Goal: Transaction & Acquisition: Purchase product/service

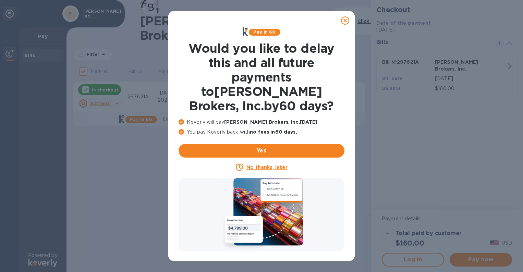
click at [274, 165] on u "No thanks, later" at bounding box center [267, 167] width 41 height 5
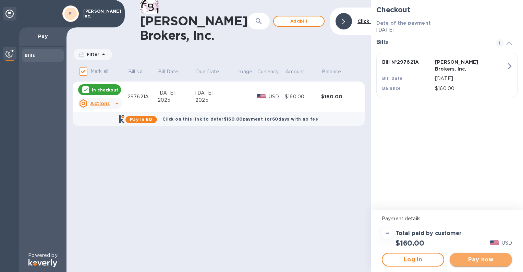
click at [488, 260] on span "Pay now" at bounding box center [480, 260] width 51 height 8
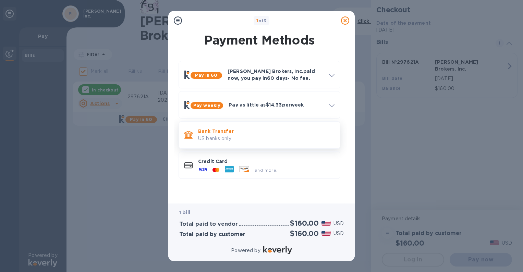
click at [237, 131] on p "Bank Transfer" at bounding box center [266, 131] width 136 height 7
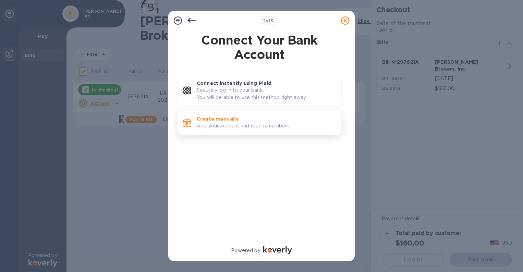
click at [239, 122] on p "Create manually" at bounding box center [266, 119] width 139 height 7
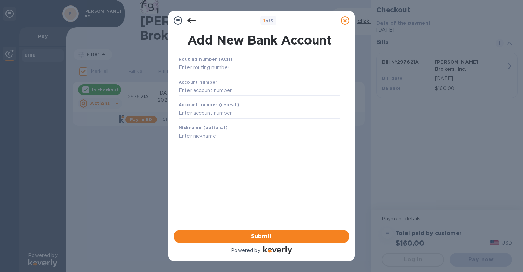
click at [208, 71] on input "text" at bounding box center [260, 68] width 162 height 10
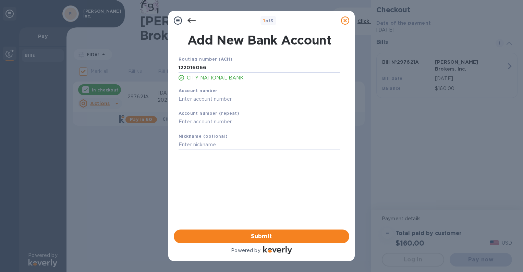
type input "122016066"
click at [224, 100] on input "text" at bounding box center [260, 99] width 162 height 10
type input "006524052"
click at [231, 126] on input "text" at bounding box center [260, 122] width 162 height 10
type input "006524052"
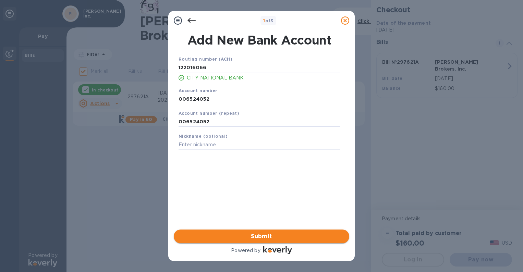
click at [246, 234] on span "Submit" at bounding box center [261, 236] width 165 height 8
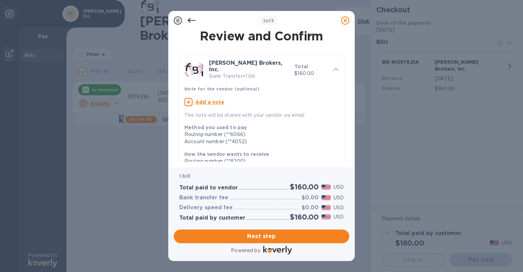
click at [216, 99] on u "Add a note" at bounding box center [209, 101] width 29 height 5
click at [216, 100] on textarea at bounding box center [255, 103] width 143 height 6
type textarea "Herreria Metal Group"
click at [287, 150] on p "How the vendor wants to receive" at bounding box center [258, 153] width 149 height 7
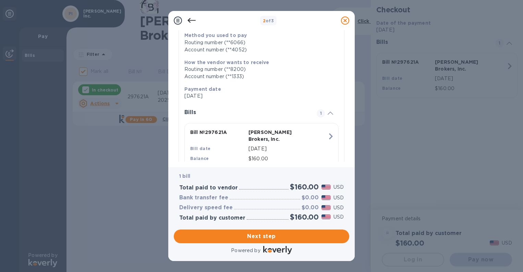
scroll to position [101, 0]
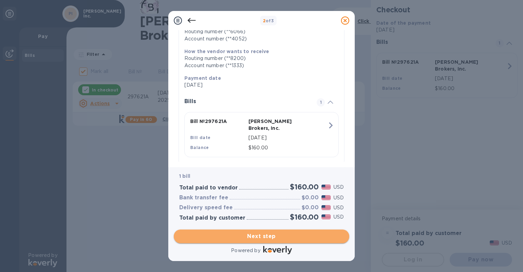
click at [299, 237] on span "Next step" at bounding box center [261, 236] width 165 height 8
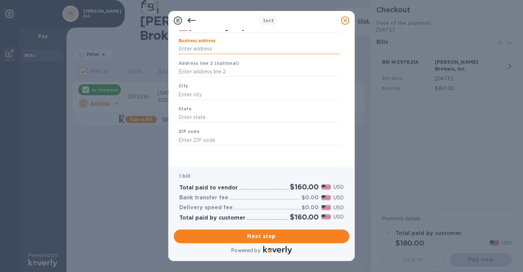
click at [214, 52] on input "Business address" at bounding box center [260, 49] width 162 height 10
type input "[STREET_ADDRESS][PERSON_NAME]"
type input "[GEOGRAPHIC_DATA]"
type input "CA"
type input "90069"
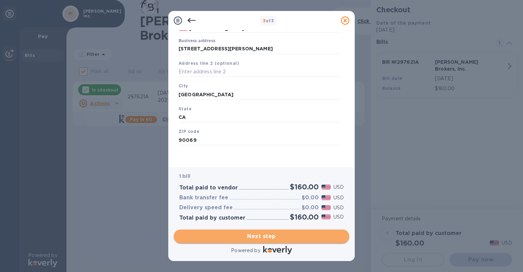
click at [232, 235] on span "Next step" at bounding box center [261, 236] width 165 height 8
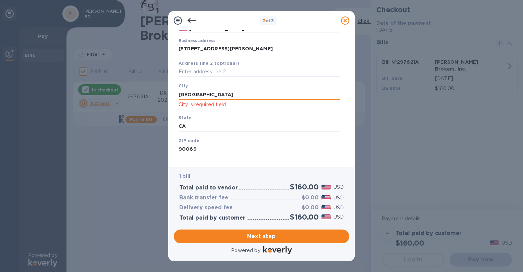
click at [230, 94] on input "[GEOGRAPHIC_DATA]" at bounding box center [260, 94] width 162 height 10
type input "[GEOGRAPHIC_DATA]"
click button "Save" at bounding box center [0, 0] width 0 height 0
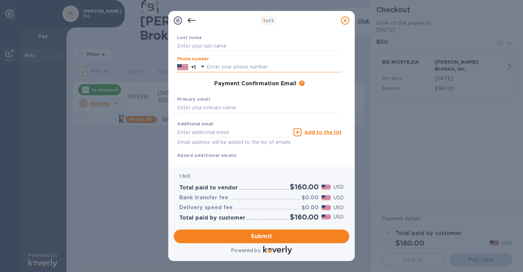
click at [251, 68] on input "text" at bounding box center [274, 67] width 135 height 10
type input "3108410177"
type input "[PERSON_NAME]"
type input "[PERSON_NAME][EMAIL_ADDRESS][DOMAIN_NAME]"
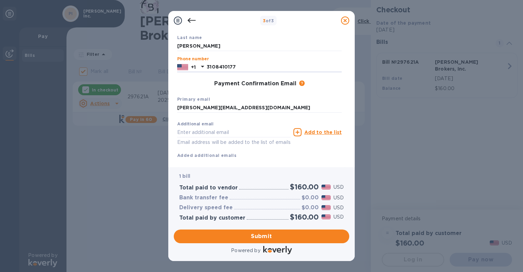
click button "Submit" at bounding box center [0, 0] width 0 height 0
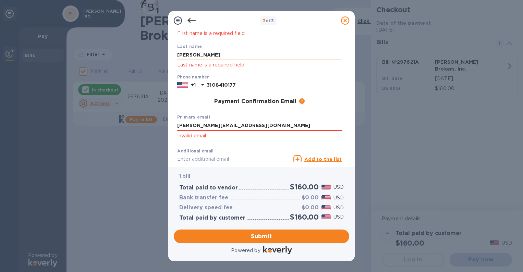
click at [211, 53] on input "[PERSON_NAME]" at bounding box center [259, 55] width 165 height 10
type input "[PERSON_NAME]"
click button "Submit" at bounding box center [0, 0] width 0 height 0
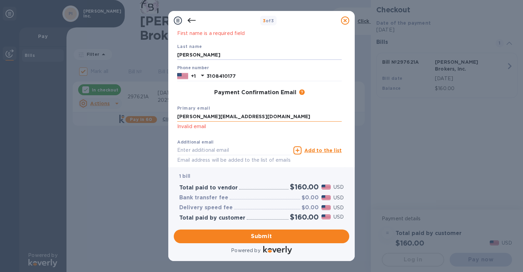
click at [185, 118] on input "[PERSON_NAME][EMAIL_ADDRESS][DOMAIN_NAME]" at bounding box center [259, 117] width 165 height 10
click at [251, 117] on input "[PERSON_NAME][EMAIL_ADDRESS][DOMAIN_NAME]" at bounding box center [259, 117] width 165 height 10
type input "[PERSON_NAME][EMAIL_ADDRESS][DOMAIN_NAME]"
click button "Submit" at bounding box center [0, 0] width 0 height 0
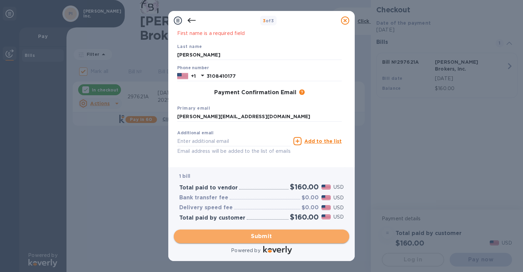
click at [268, 239] on span "Submit" at bounding box center [261, 236] width 165 height 8
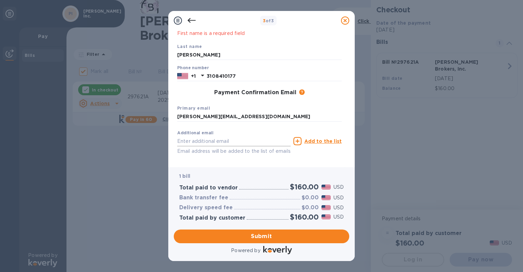
click at [201, 143] on input "text" at bounding box center [233, 141] width 113 height 10
type input "[EMAIL_ADDRESS][DOMAIN_NAME]"
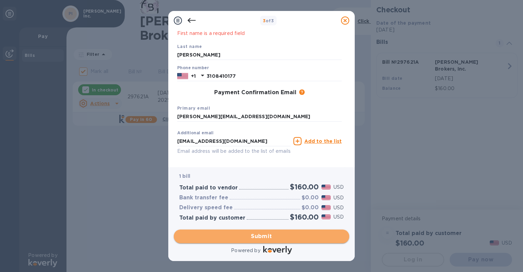
click at [286, 236] on span "Submit" at bounding box center [261, 236] width 165 height 8
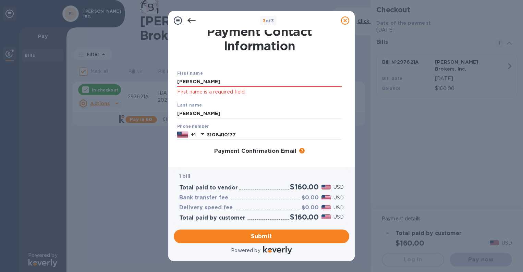
scroll to position [0, 0]
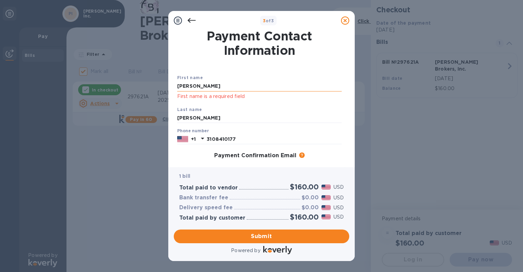
click at [254, 86] on input "[PERSON_NAME]" at bounding box center [259, 86] width 165 height 10
click button "Submit" at bounding box center [0, 0] width 0 height 0
click at [240, 84] on input "[PERSON_NAME]" at bounding box center [259, 86] width 165 height 10
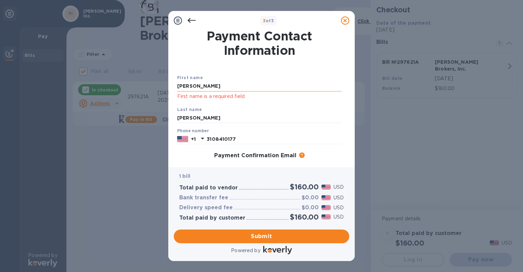
type input "[PERSON_NAME]"
click at [197, 118] on input "[PERSON_NAME]" at bounding box center [259, 118] width 165 height 10
click at [210, 87] on input "[PERSON_NAME]" at bounding box center [259, 86] width 165 height 10
click button "Submit" at bounding box center [0, 0] width 0 height 0
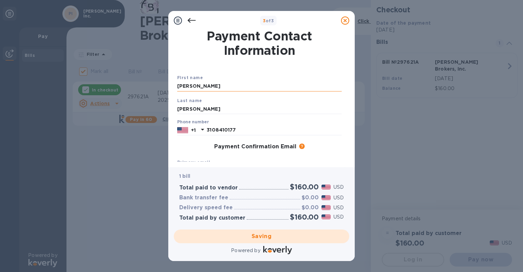
checkbox input "false"
